Goal: Find specific fact

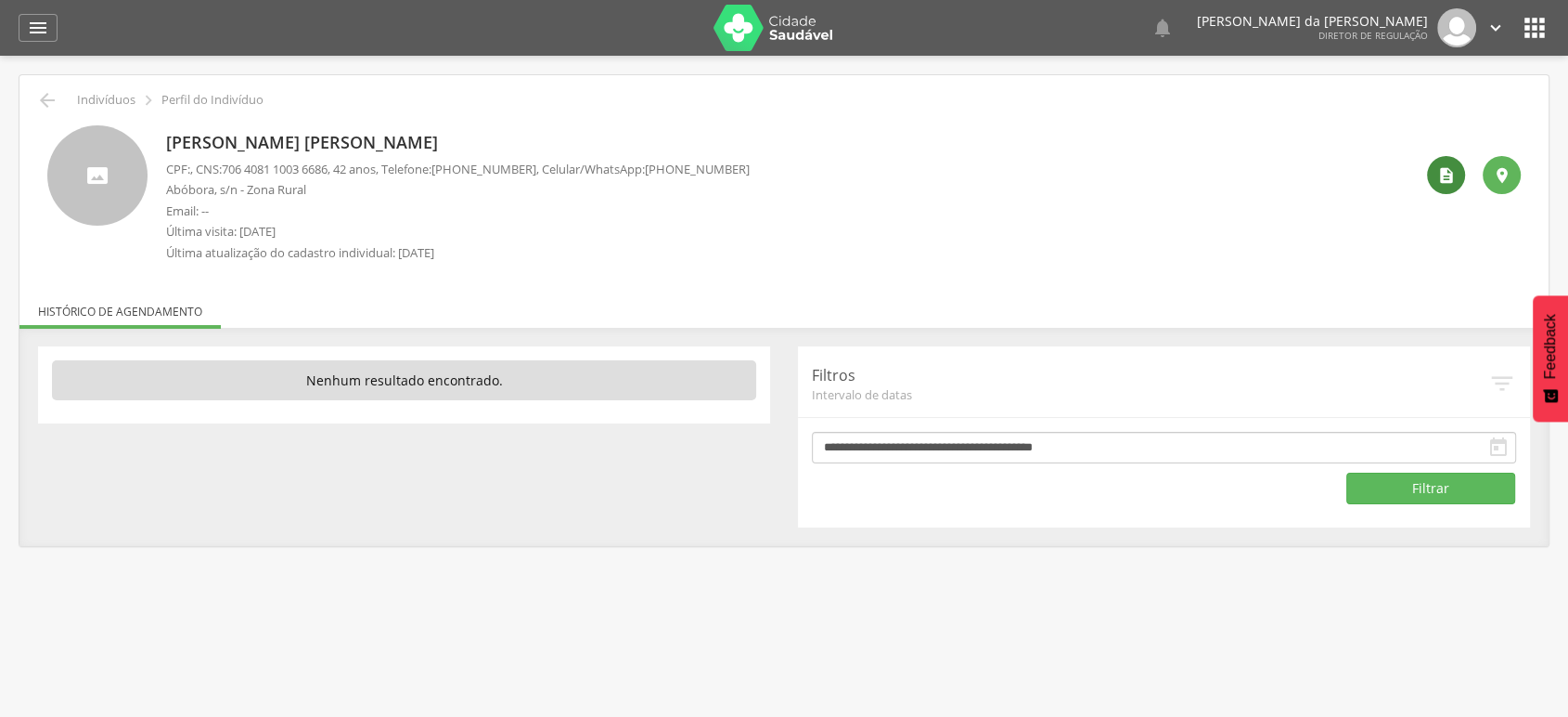
click at [1455, 176] on icon "" at bounding box center [1446, 175] width 19 height 19
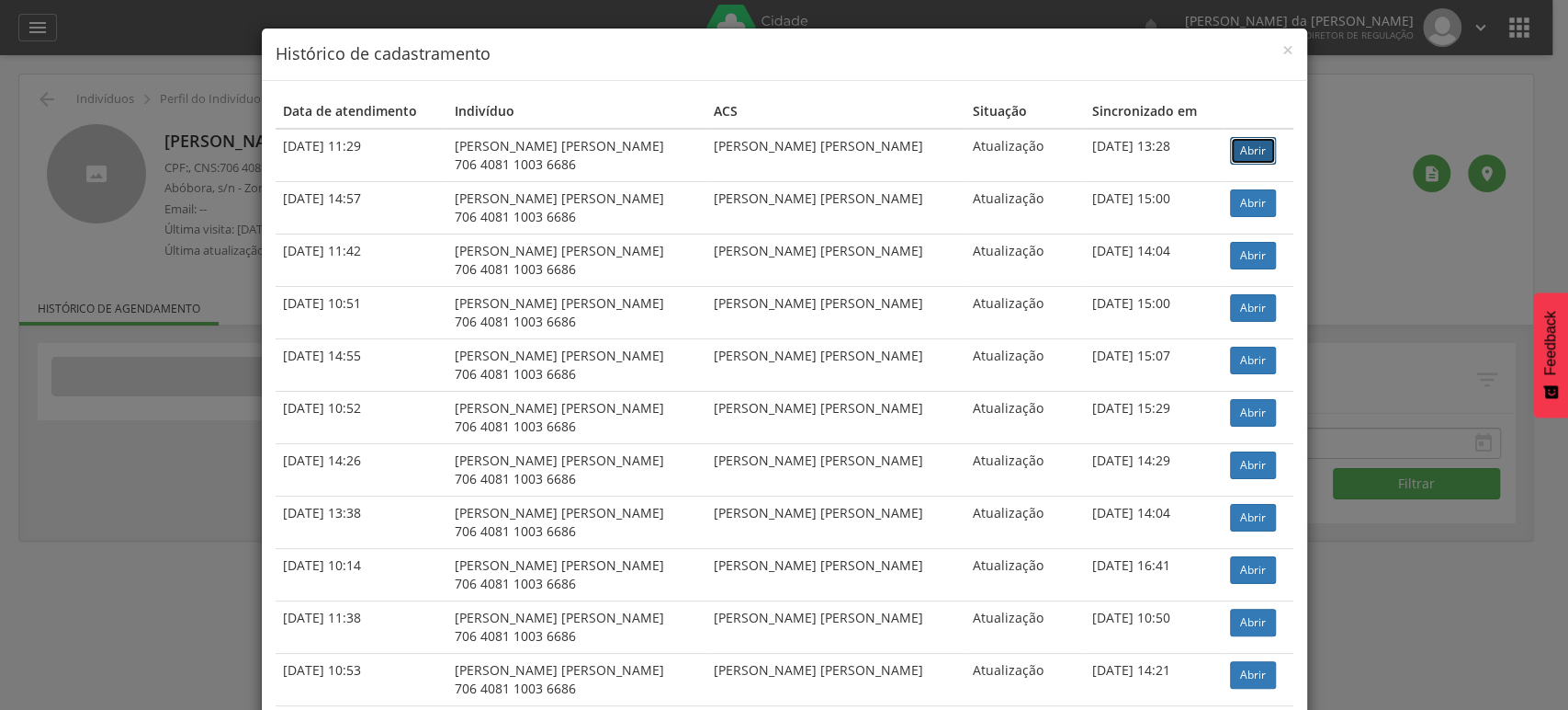
click at [1230, 153] on link "Abrir" at bounding box center [1252, 151] width 46 height 27
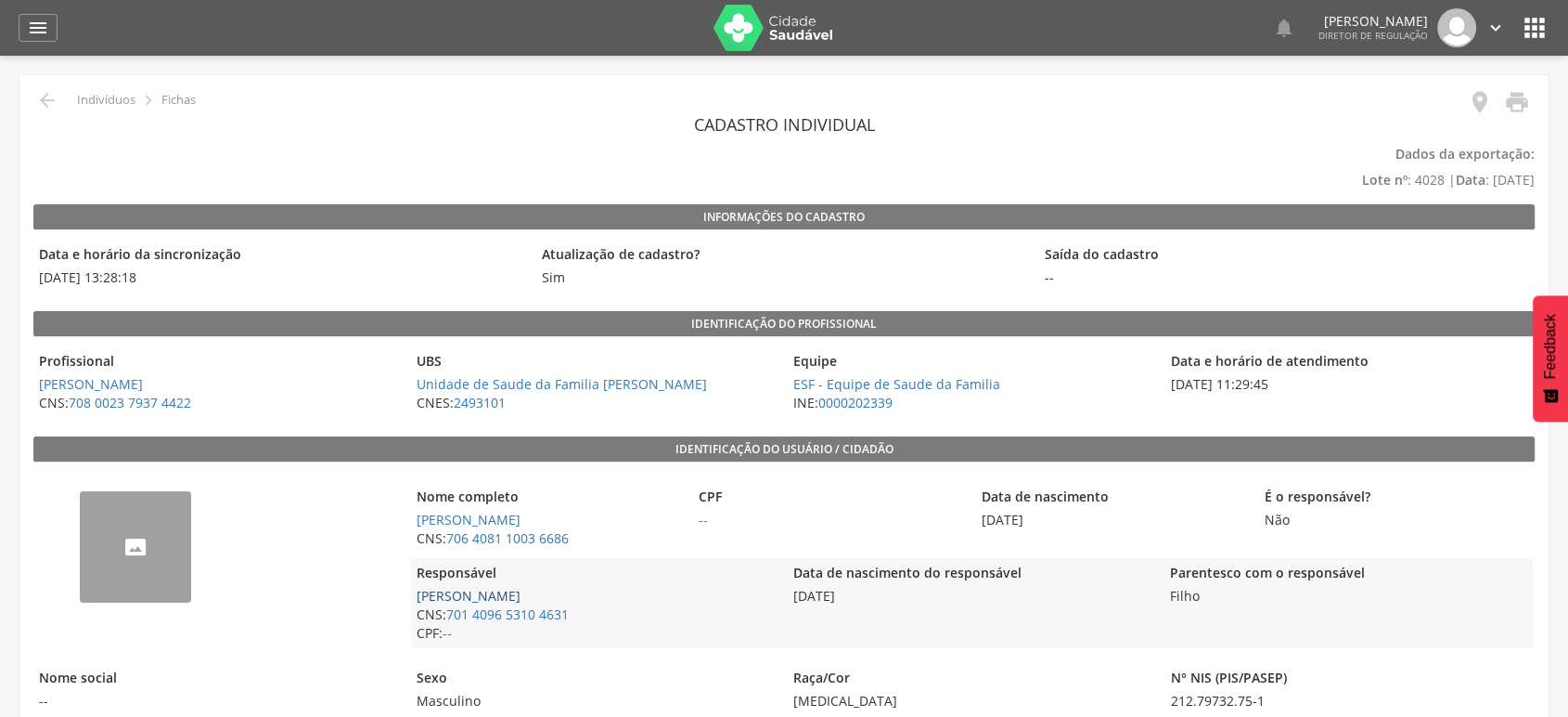
scroll to position [103, 0]
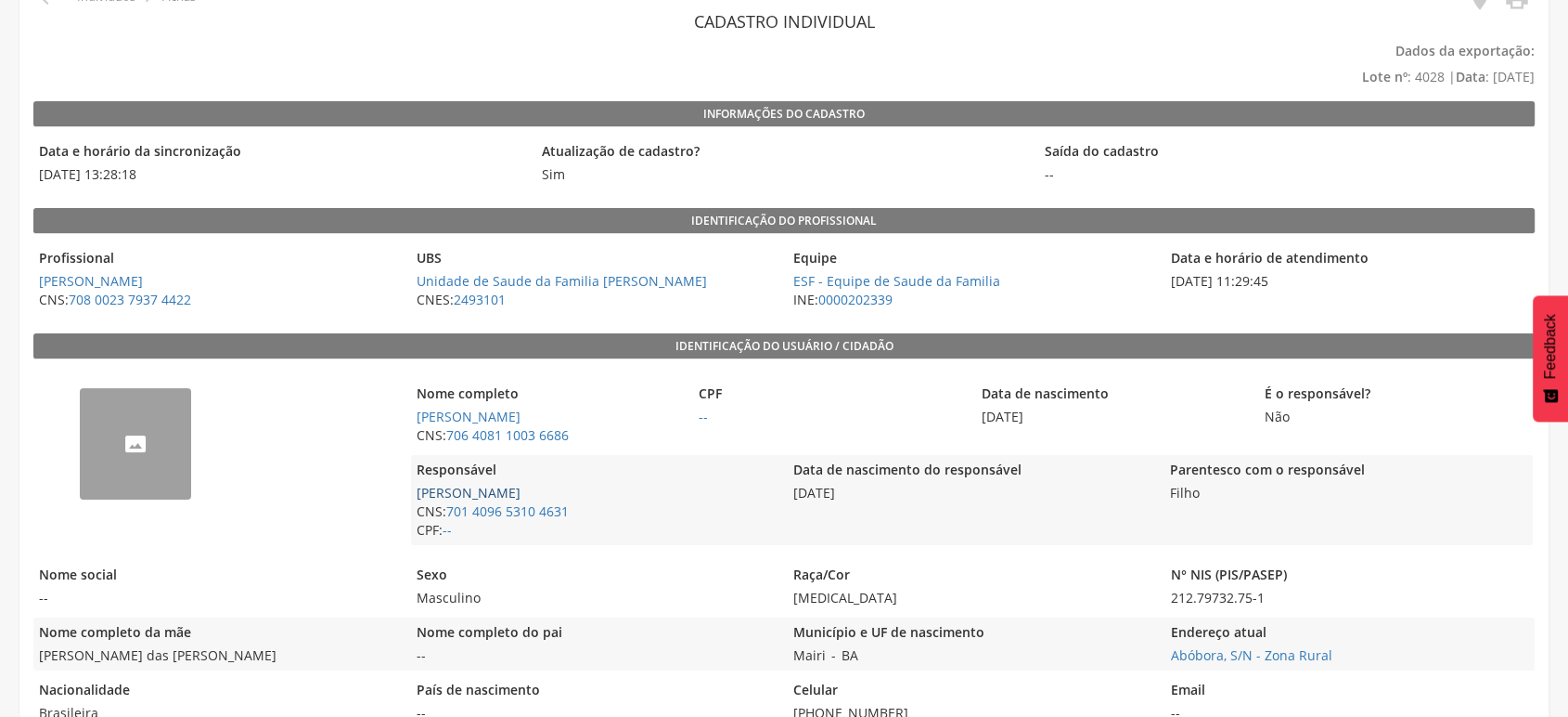
click at [498, 501] on link "[PERSON_NAME] Gras [PERSON_NAME]" at bounding box center [468, 492] width 104 height 18
type input "**********"
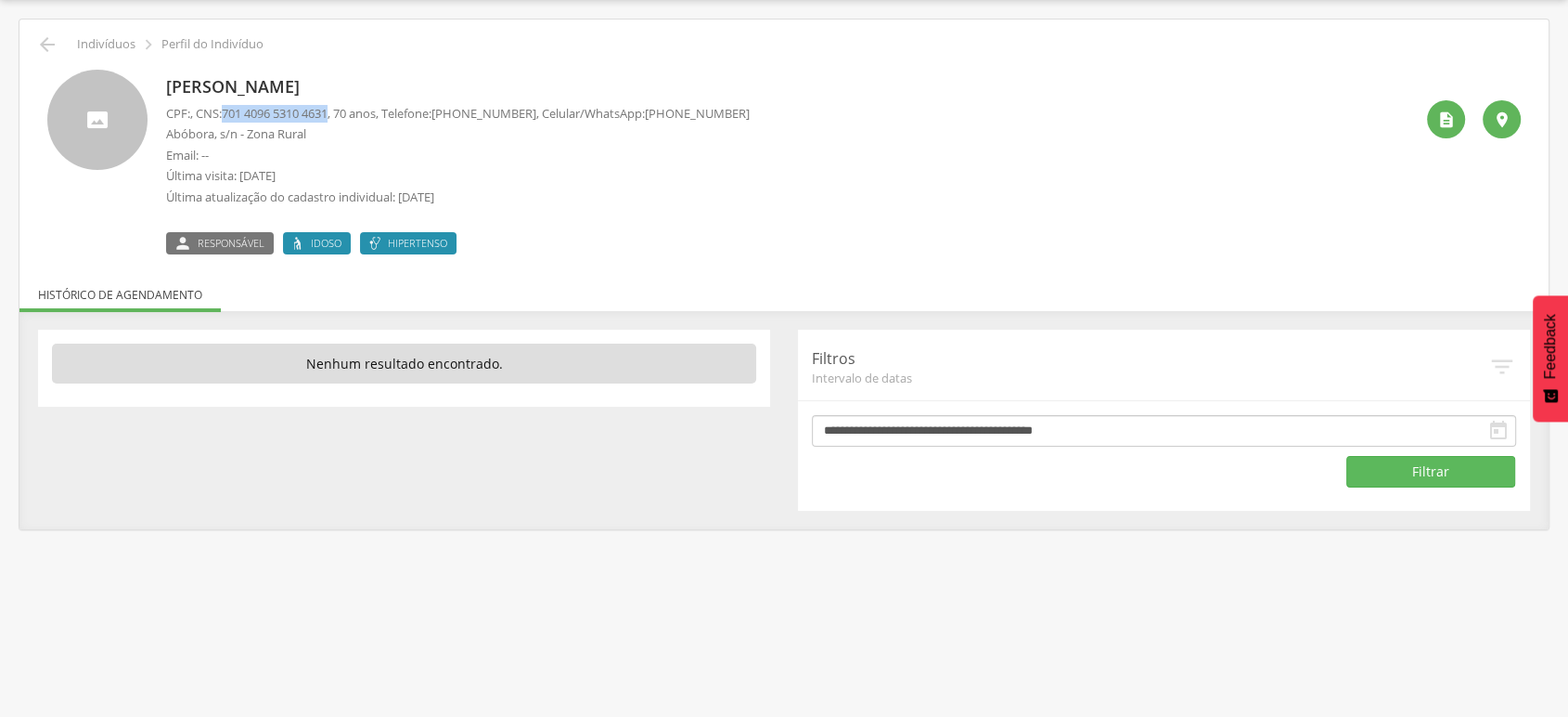
drag, startPoint x: 230, startPoint y: 110, endPoint x: 339, endPoint y: 113, distance: 109.0
click at [328, 113] on span "701 4096 5310 4631" at bounding box center [274, 113] width 106 height 17
copy span "701 4096 5310 4631"
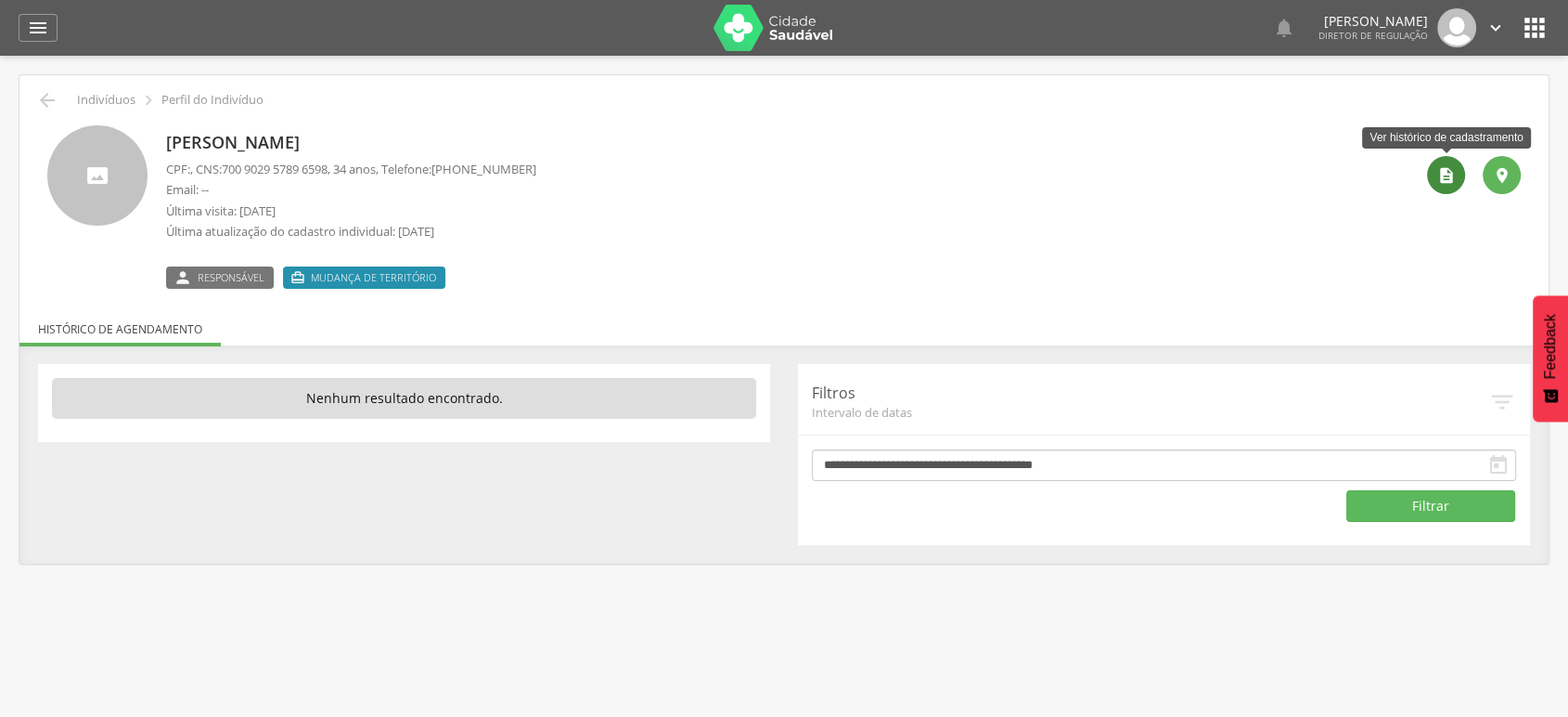
click at [1444, 176] on icon "" at bounding box center [1446, 175] width 19 height 19
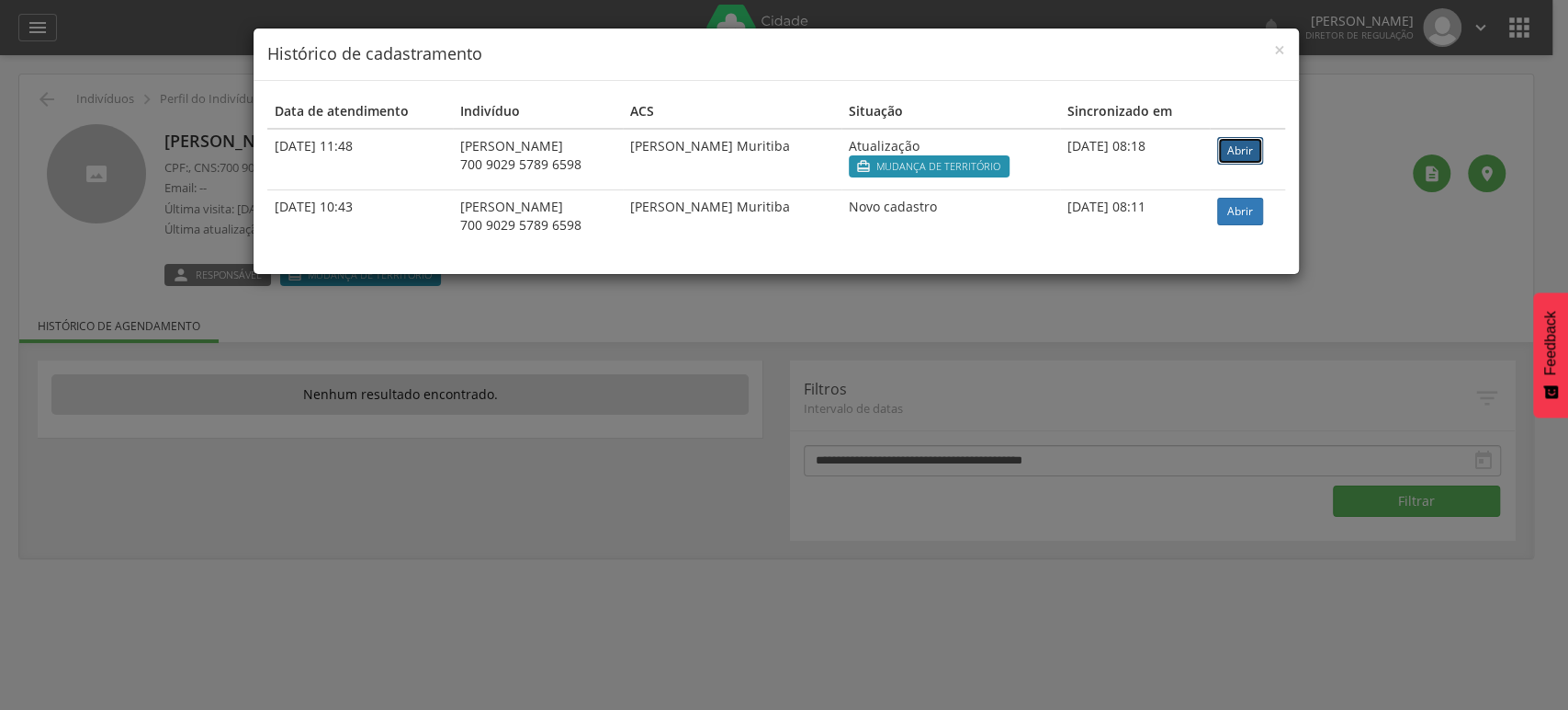
click at [1250, 148] on link "Abrir" at bounding box center [1240, 151] width 46 height 27
click at [1275, 42] on span "×" at bounding box center [1279, 49] width 11 height 25
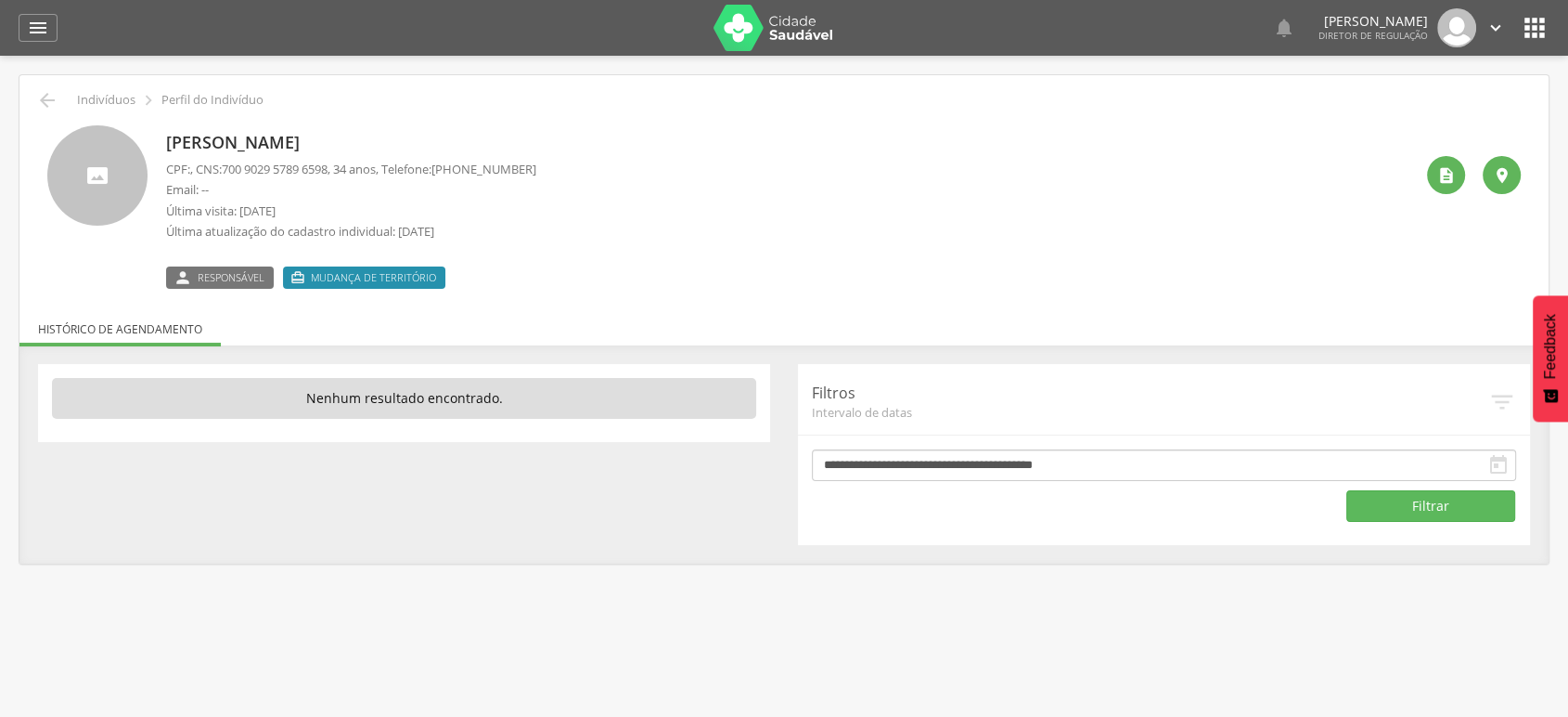
click at [1526, 24] on icon "" at bounding box center [1534, 28] width 30 height 30
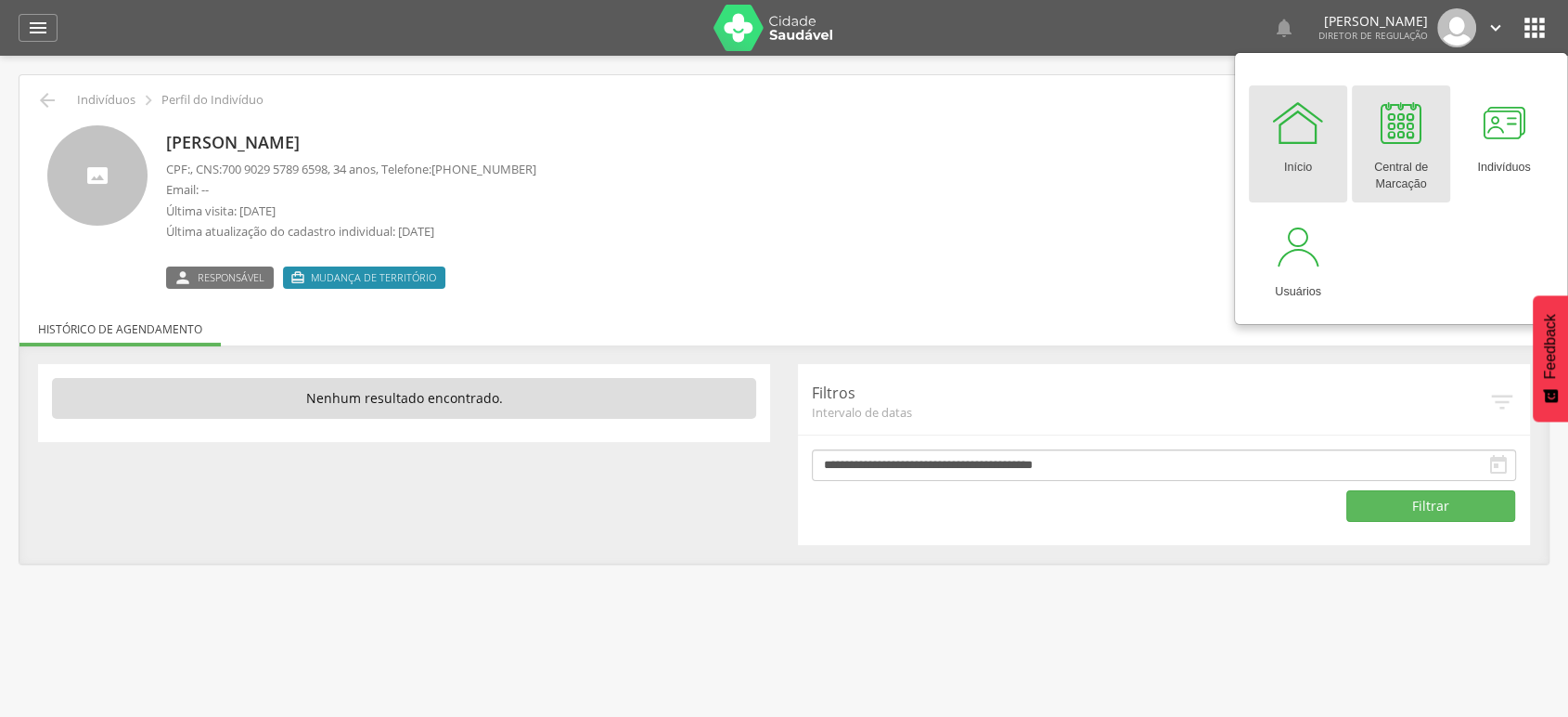
click at [1403, 142] on div at bounding box center [1401, 123] width 55 height 55
